Goal: Task Accomplishment & Management: Use online tool/utility

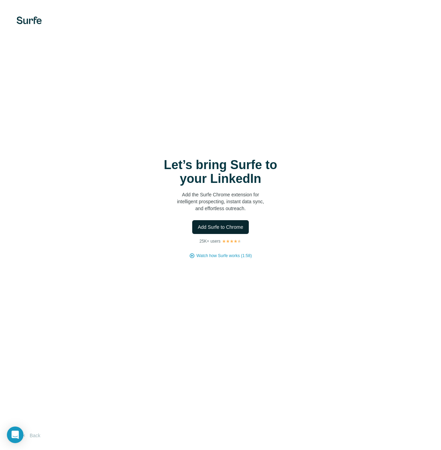
click at [220, 224] on span "Add Surfe to Chrome" at bounding box center [221, 227] width 46 height 7
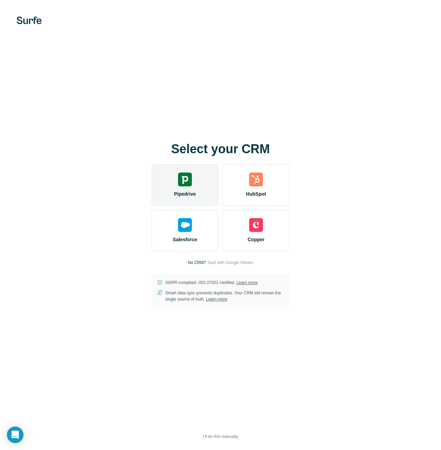
click at [201, 182] on div "Pipedrive" at bounding box center [184, 184] width 67 height 41
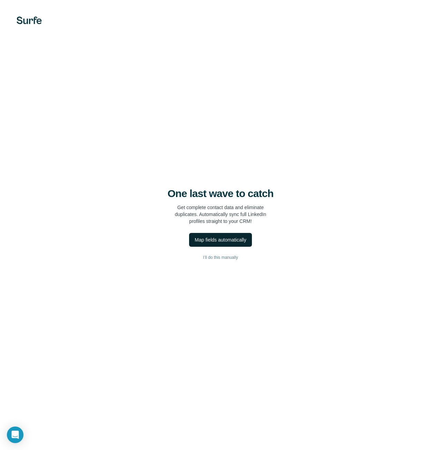
click at [217, 242] on div "Map fields automatically" at bounding box center [220, 239] width 51 height 7
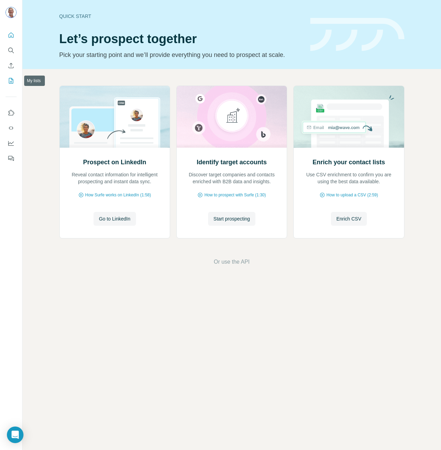
click at [9, 78] on icon "My lists" at bounding box center [11, 80] width 7 height 7
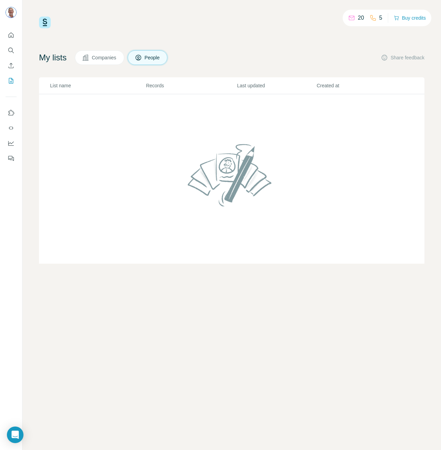
click at [85, 56] on icon at bounding box center [85, 57] width 7 height 7
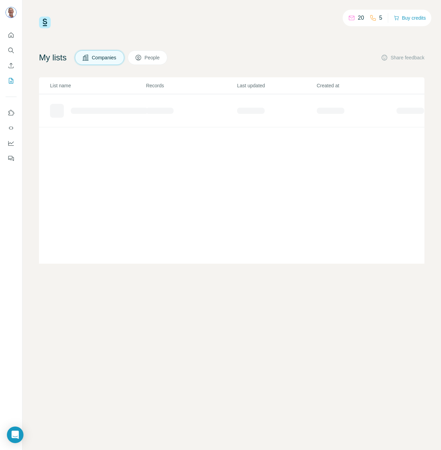
click at [115, 57] on span "Companies" at bounding box center [104, 57] width 25 height 7
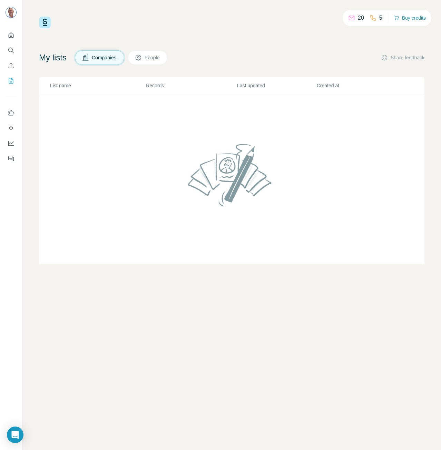
click at [160, 56] on span "People" at bounding box center [153, 57] width 16 height 7
